Goal: Information Seeking & Learning: Learn about a topic

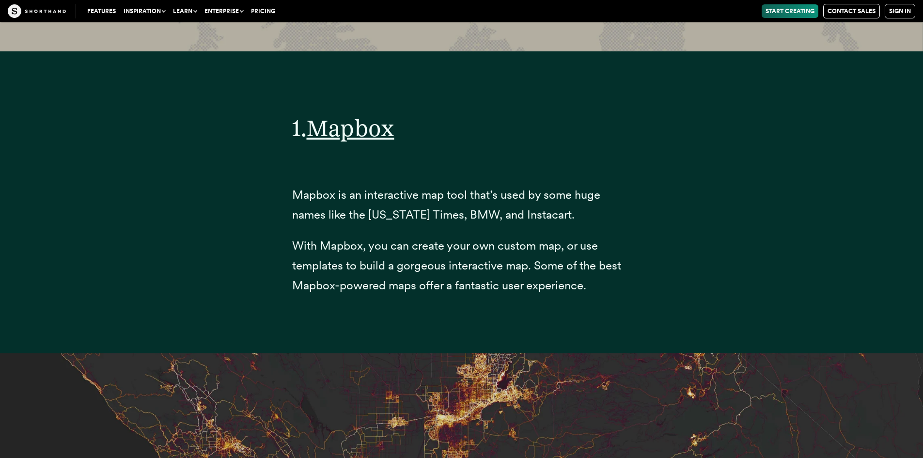
scroll to position [3730, 0]
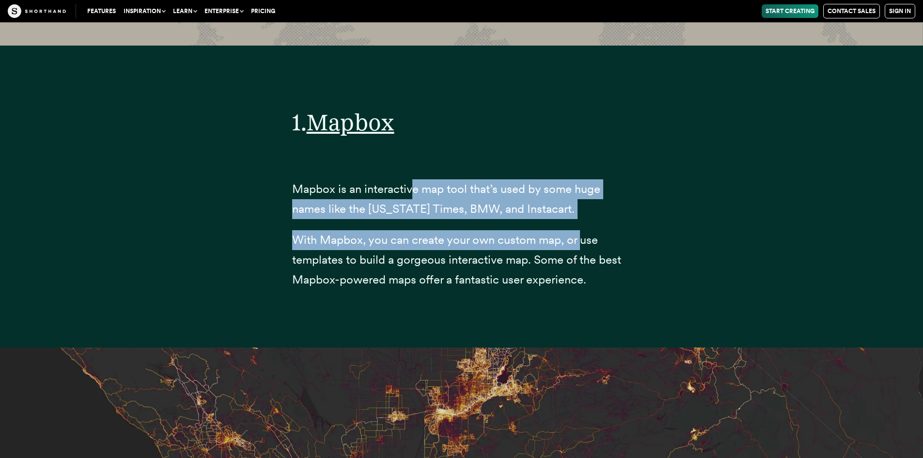
drag, startPoint x: 411, startPoint y: 210, endPoint x: 585, endPoint y: 249, distance: 178.7
click at [585, 249] on div "1. Mapbox Mapbox is an interactive map tool that’s used by some huge names like…" at bounding box center [461, 191] width 339 height 260
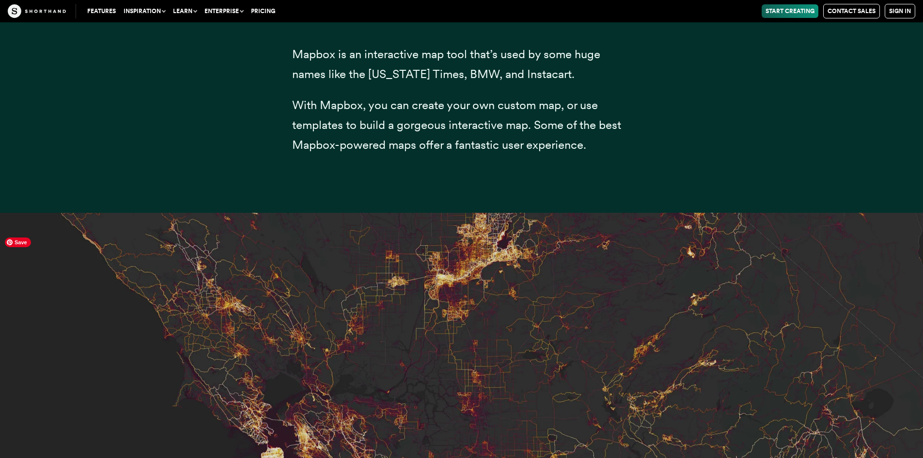
scroll to position [3827, 0]
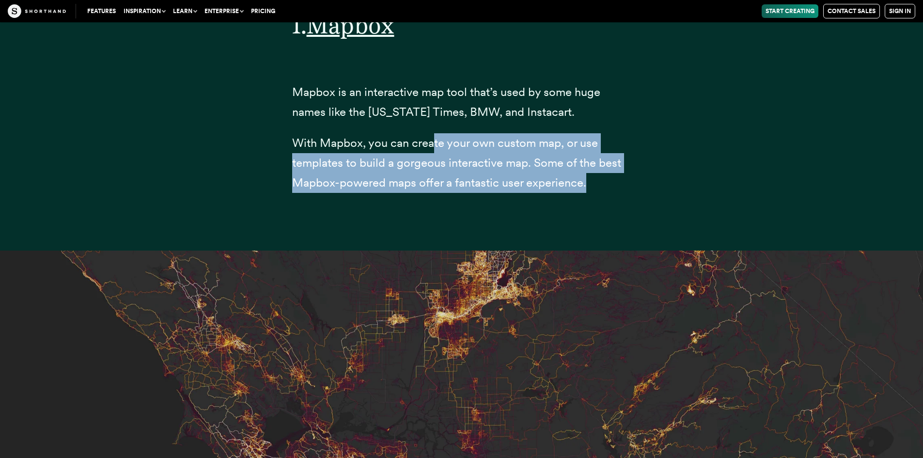
drag, startPoint x: 434, startPoint y: 159, endPoint x: 587, endPoint y: 206, distance: 160.1
click at [587, 192] on p "With Mapbox, you can create your own custom map, or use templates to build a go…" at bounding box center [461, 162] width 339 height 59
click at [434, 186] on span "With Mapbox, you can create your own custom map, or use templates to build a go…" at bounding box center [456, 163] width 329 height 54
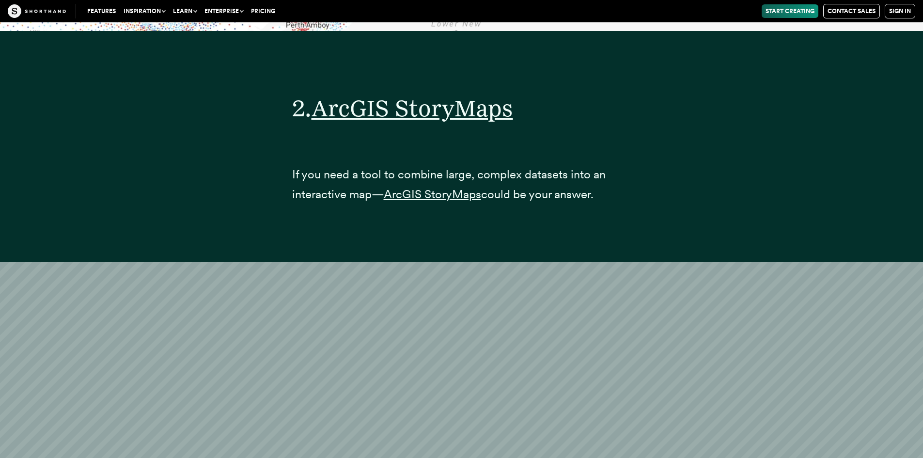
scroll to position [6007, 0]
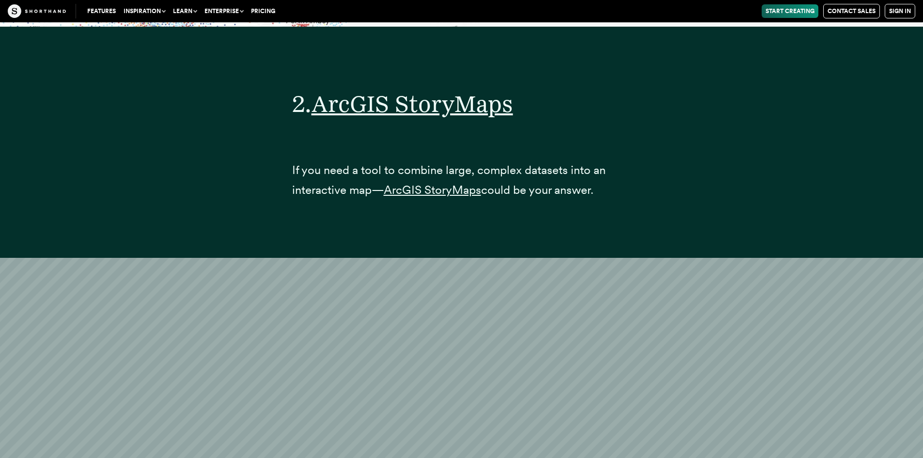
drag, startPoint x: 476, startPoint y: 179, endPoint x: 624, endPoint y: 212, distance: 151.3
click at [624, 212] on div "2. ArcGIS StoryMaps If you need a tool to combine large, complex datasets into …" at bounding box center [461, 136] width 339 height 189
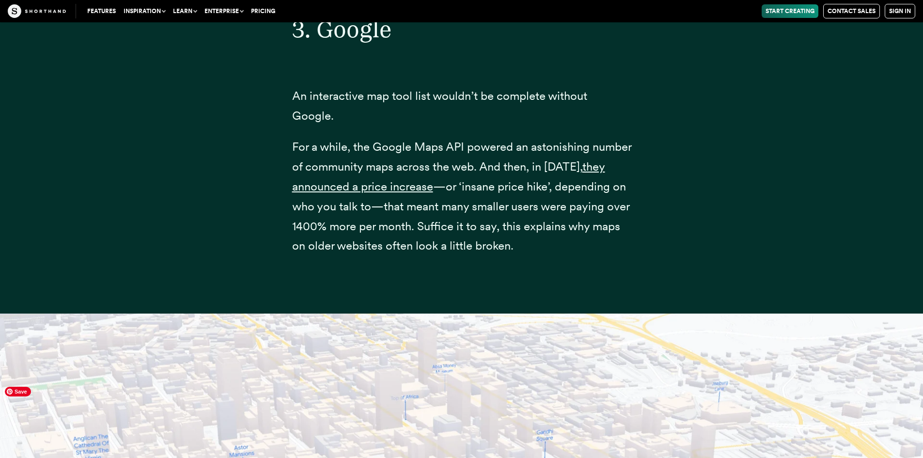
scroll to position [7703, 0]
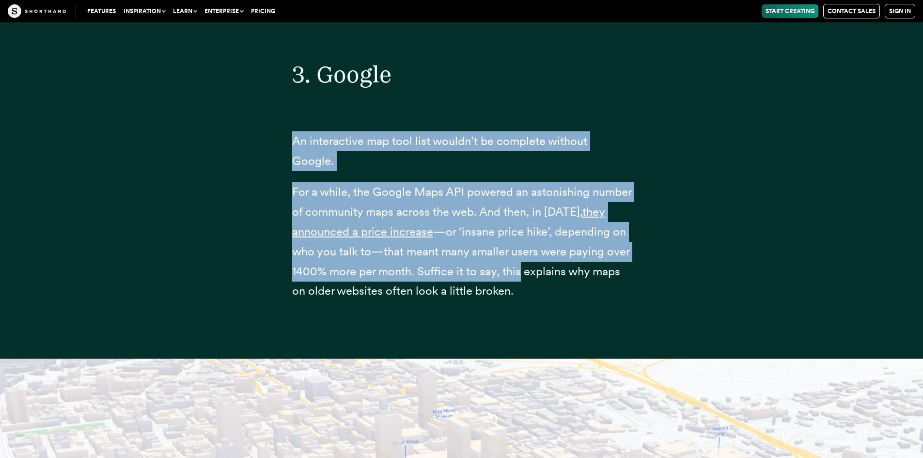
drag, startPoint x: 293, startPoint y: 157, endPoint x: 609, endPoint y: 263, distance: 333.2
click at [629, 263] on div "3. Google An interactive map tool list wouldn’t be complete without Google. For…" at bounding box center [461, 173] width 339 height 320
click at [324, 165] on span "An interactive map tool list wouldn’t be complete without Google." at bounding box center [439, 151] width 295 height 34
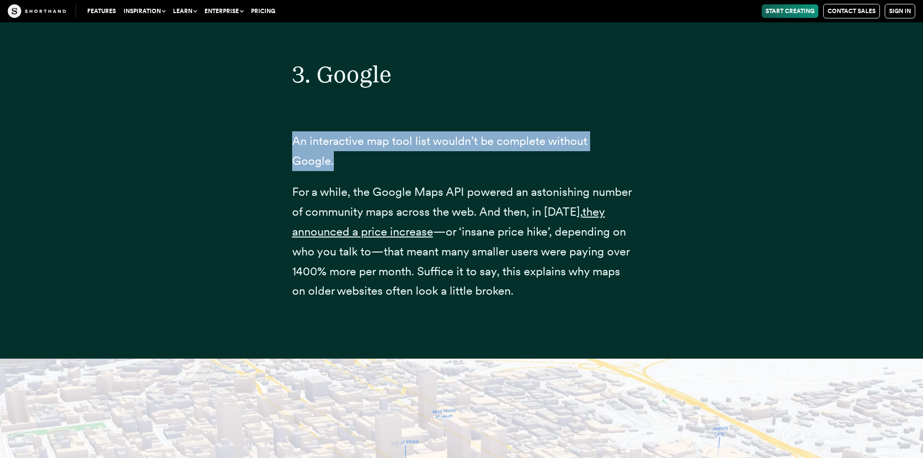
click at [324, 165] on span "An interactive map tool list wouldn’t be complete without Google." at bounding box center [439, 151] width 295 height 34
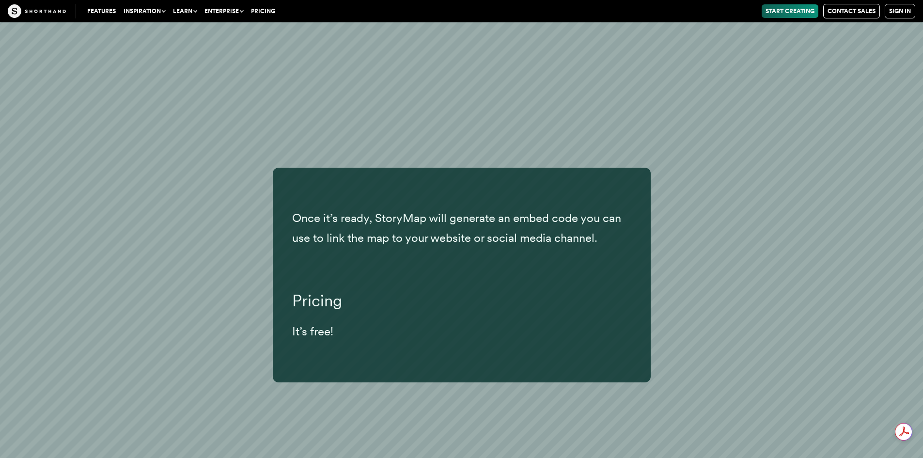
scroll to position [13177, 0]
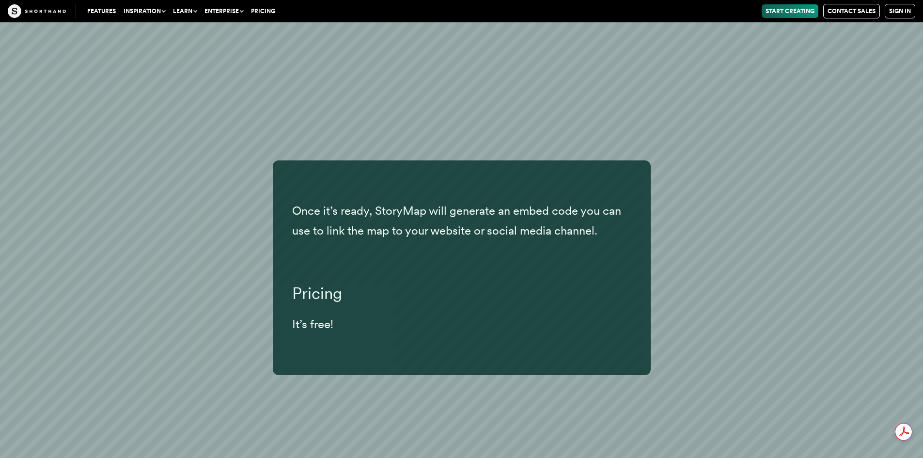
drag, startPoint x: 295, startPoint y: 207, endPoint x: 621, endPoint y: 230, distance: 327.3
click at [621, 230] on p "Once it’s ready, StoryMap will generate an embed code you can use to link the m…" at bounding box center [461, 221] width 339 height 40
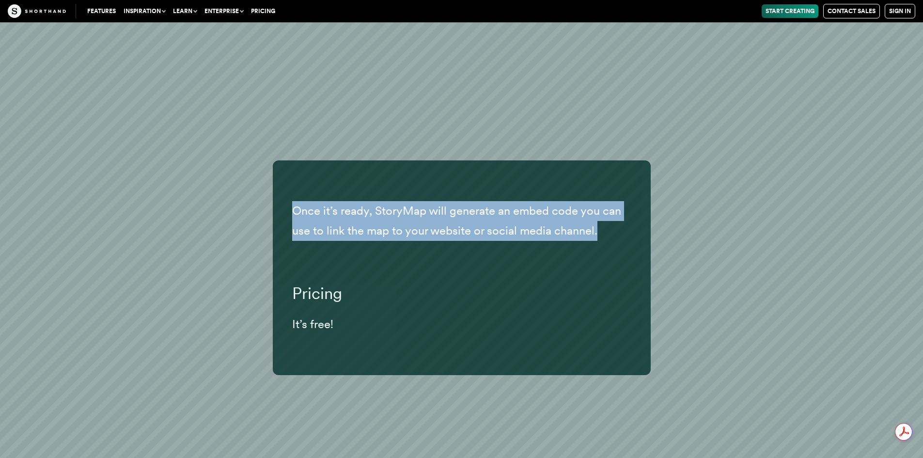
drag, startPoint x: 621, startPoint y: 230, endPoint x: 293, endPoint y: 203, distance: 329.5
click at [293, 203] on p "Once it’s ready, StoryMap will generate an embed code you can use to link the m…" at bounding box center [461, 221] width 339 height 40
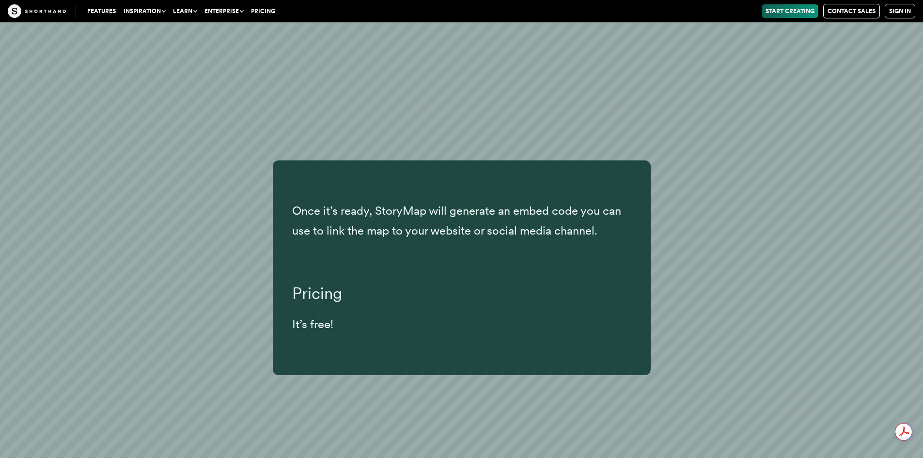
click at [110, 233] on div "Once it’s ready, StoryMap will generate an embed code you can use to link the m…" at bounding box center [462, 267] width 756 height 215
drag, startPoint x: 288, startPoint y: 262, endPoint x: 722, endPoint y: 268, distance: 434.1
click at [717, 267] on div "Once it’s ready, StoryMap will generate an embed code you can use to link the m…" at bounding box center [462, 267] width 756 height 215
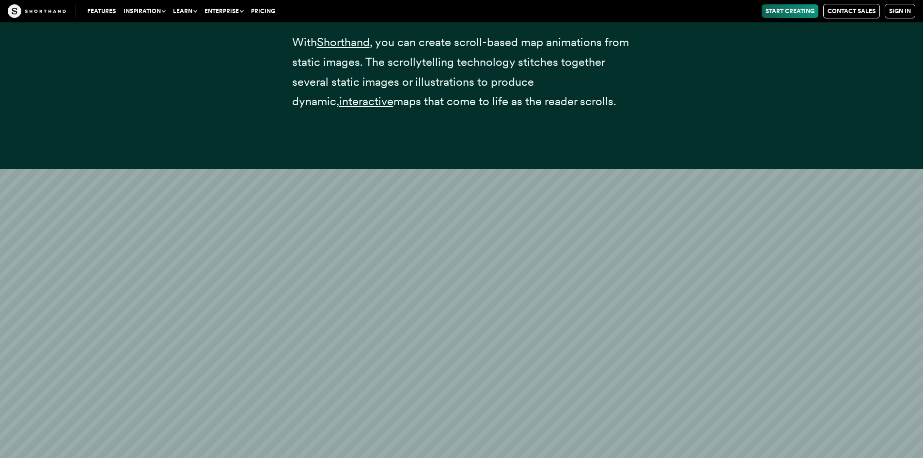
scroll to position [18071, 0]
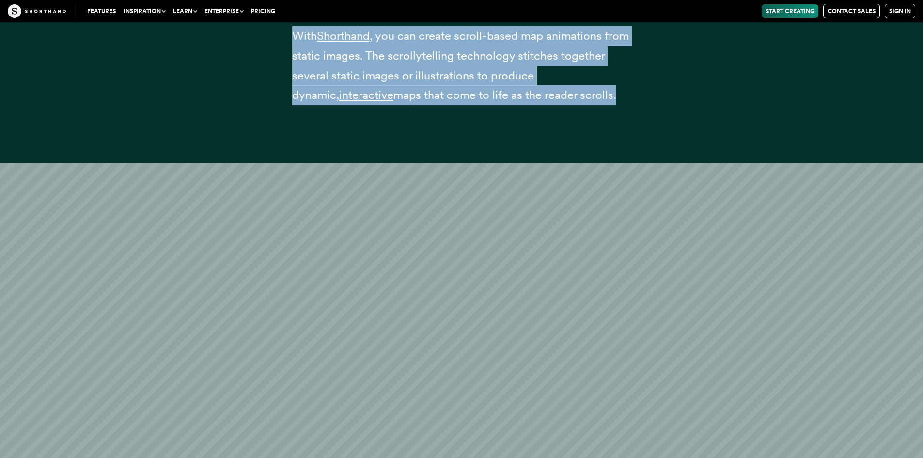
drag, startPoint x: 601, startPoint y: 128, endPoint x: 286, endPoint y: 36, distance: 328.5
click at [286, 36] on div "7. Shorthand With Shorthand , you can create scroll-based map animations from s…" at bounding box center [462, 27] width 378 height 271
click at [418, 59] on span ", you can create scroll-based map animations from static images. The scrollytel…" at bounding box center [460, 65] width 337 height 73
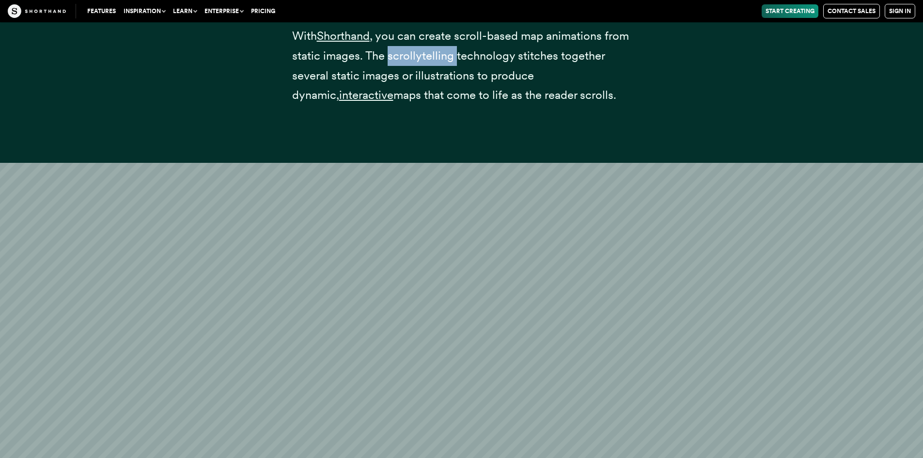
click at [418, 59] on span ", you can create scroll-based map animations from static images. The scrollytel…" at bounding box center [460, 65] width 337 height 73
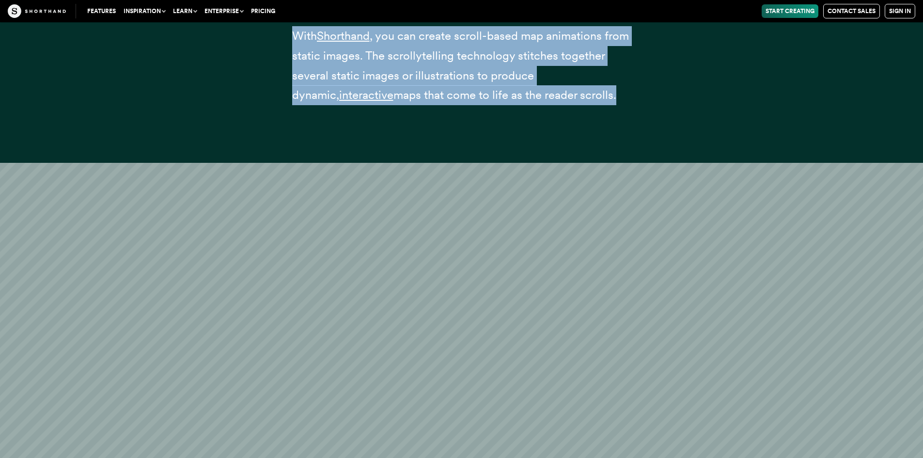
click at [418, 59] on span ", you can create scroll-based map animations from static images. The scrollytel…" at bounding box center [460, 65] width 337 height 73
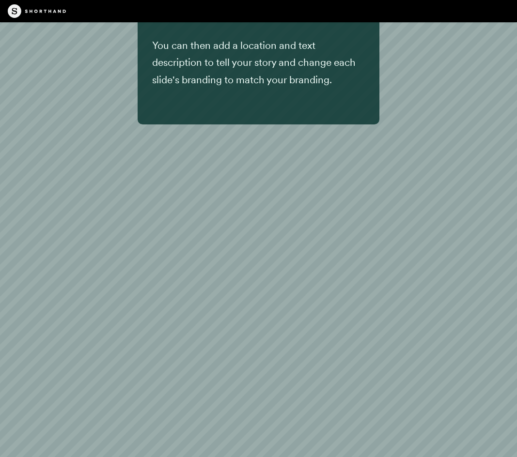
scroll to position [12596, 0]
